Goal: Task Accomplishment & Management: Manage account settings

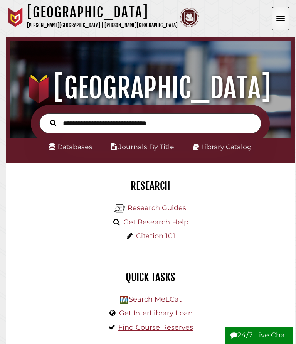
scroll to position [93, 278]
click at [278, 22] on button "Open the menu" at bounding box center [280, 19] width 17 height 24
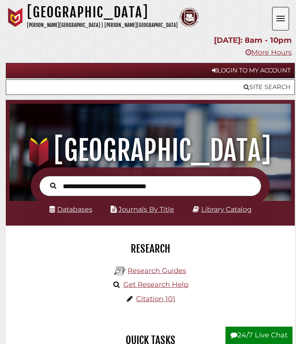
click at [264, 71] on link "Login to My Account" at bounding box center [150, 70] width 289 height 15
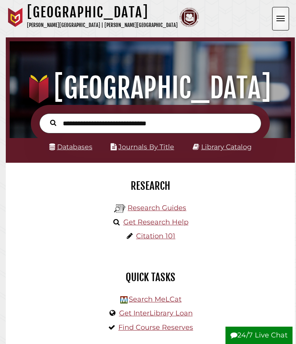
scroll to position [93, 278]
click at [284, 20] on button "Open the menu" at bounding box center [280, 19] width 17 height 24
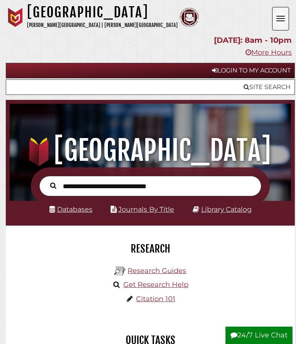
click at [267, 74] on link "Login to My Account" at bounding box center [150, 70] width 289 height 15
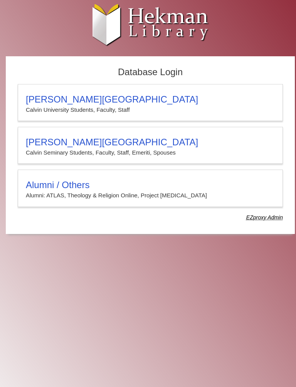
click at [135, 148] on h3 "[PERSON_NAME][GEOGRAPHIC_DATA]" at bounding box center [150, 142] width 249 height 11
